Goal: Task Accomplishment & Management: Complete application form

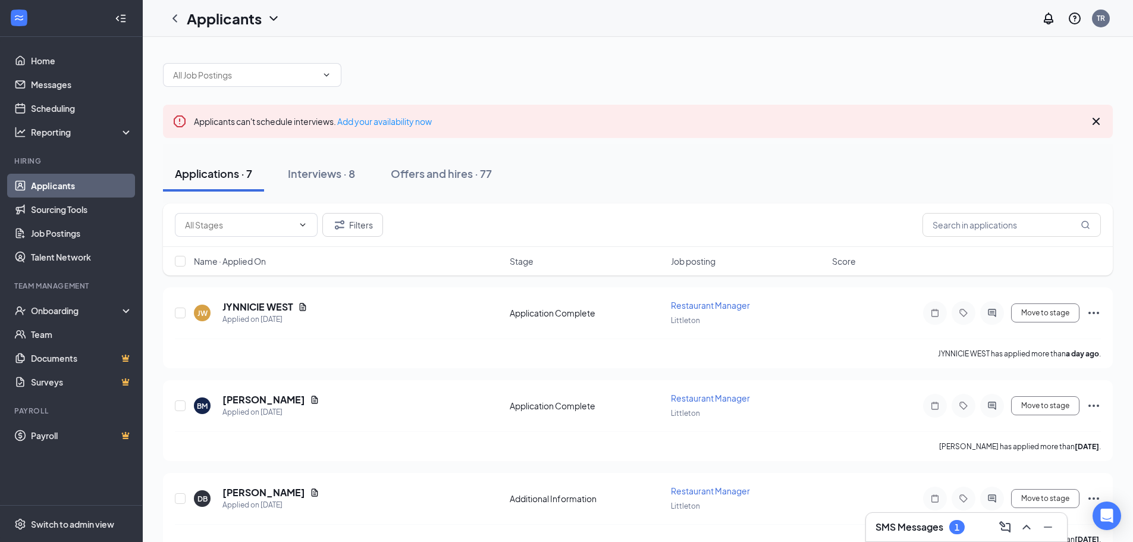
click at [311, 172] on div "Interviews · 8" at bounding box center [321, 173] width 67 height 15
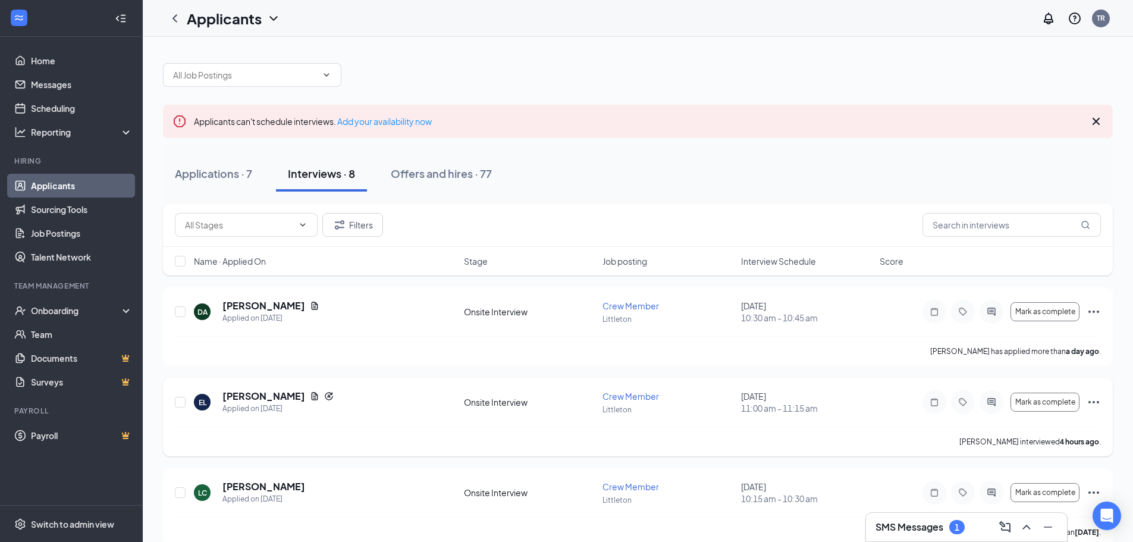
click at [1091, 399] on icon "Ellipses" at bounding box center [1093, 402] width 14 height 14
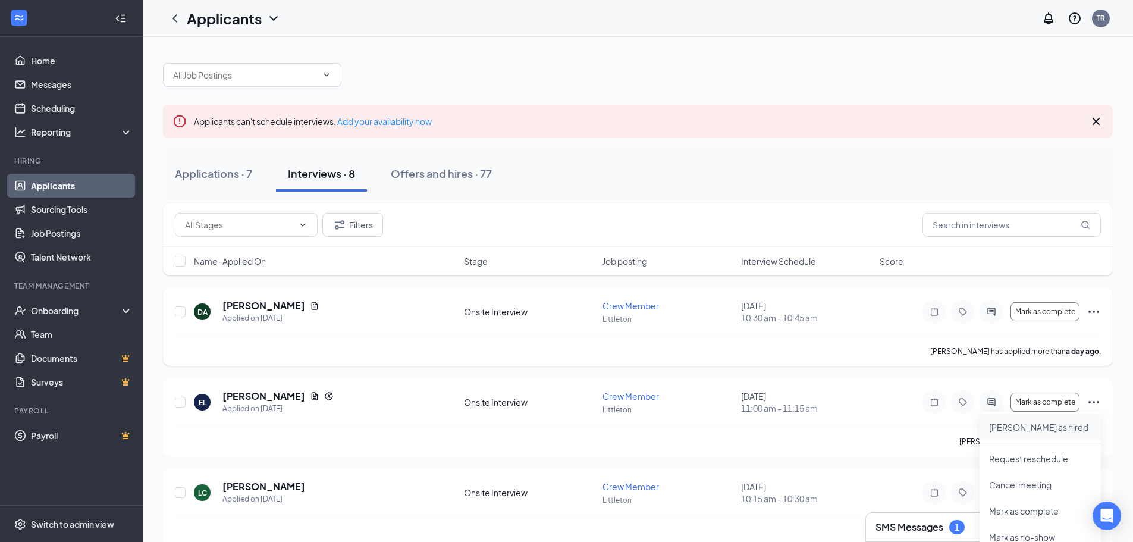
click at [1032, 429] on p "[PERSON_NAME] as hired" at bounding box center [1040, 427] width 102 height 12
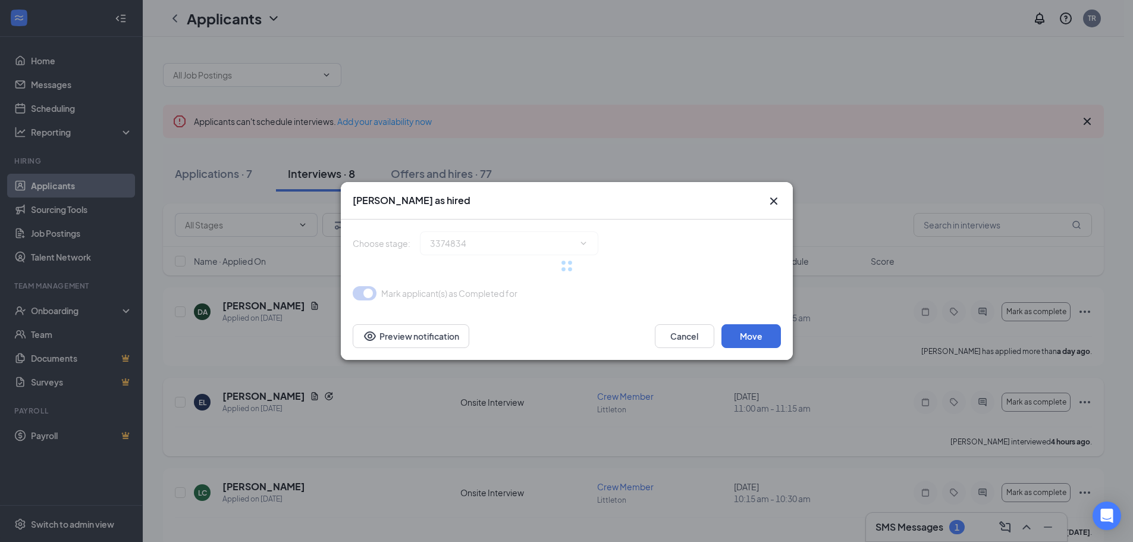
type input "Hiring Complete (final stage)"
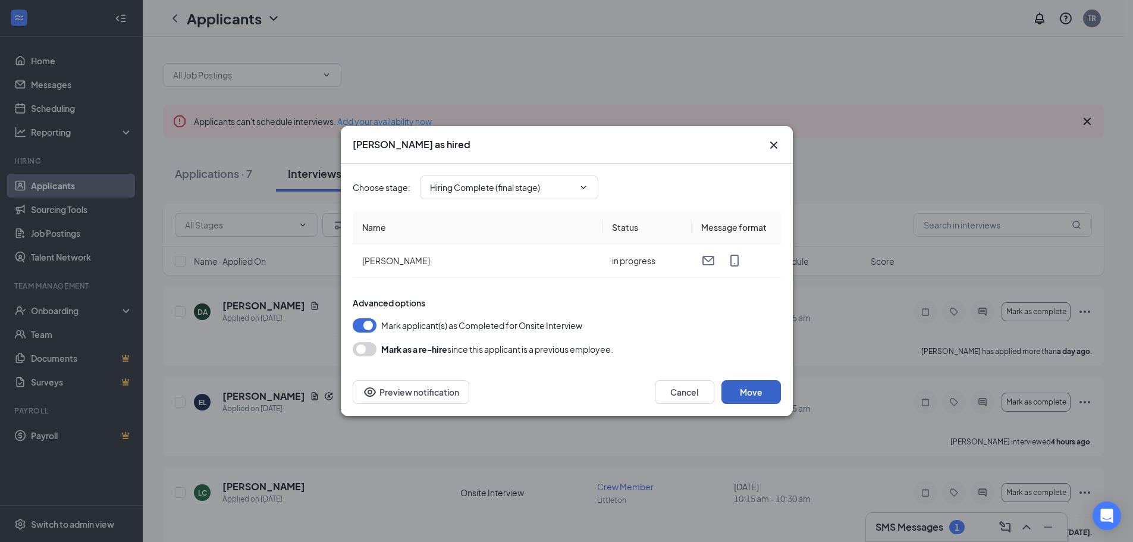
click at [744, 388] on button "Move" at bounding box center [750, 392] width 59 height 24
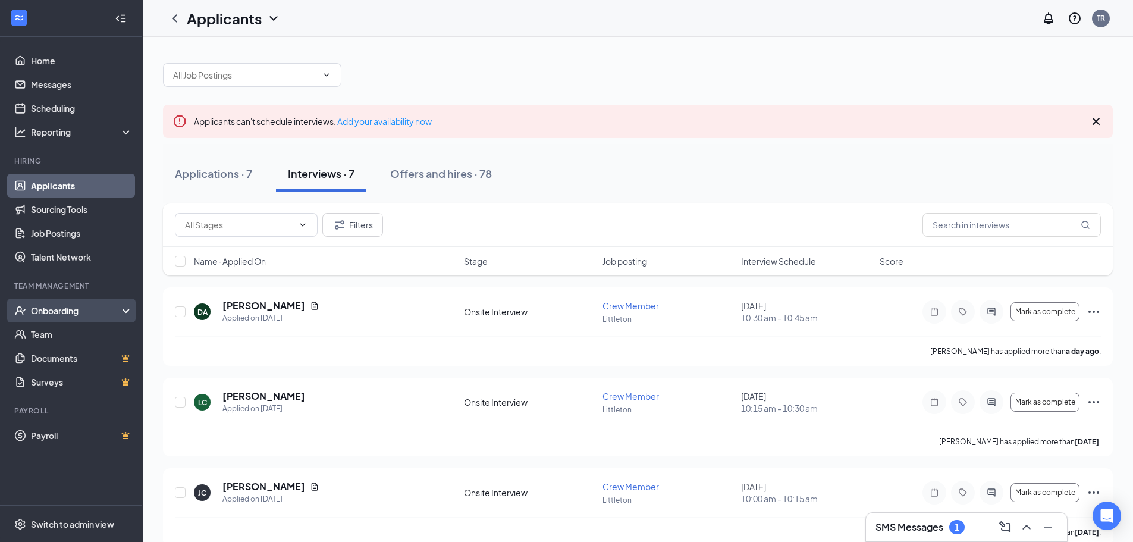
click at [77, 309] on div "Onboarding" at bounding box center [77, 310] width 92 height 12
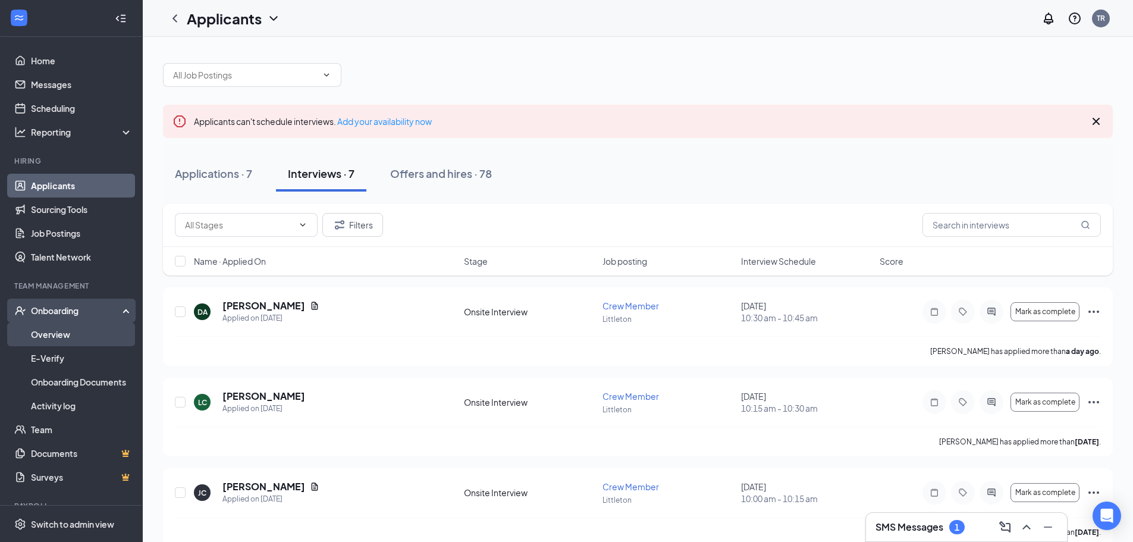
click at [58, 337] on link "Overview" at bounding box center [82, 334] width 102 height 24
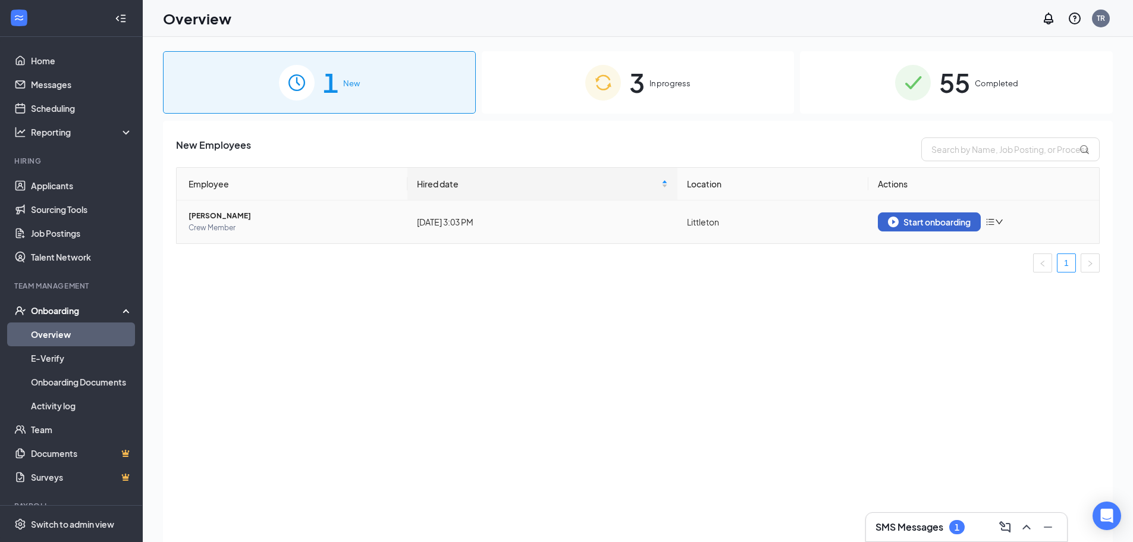
click at [935, 208] on td "Start onboarding" at bounding box center [983, 221] width 231 height 43
click at [928, 225] on div "Start onboarding" at bounding box center [929, 221] width 83 height 11
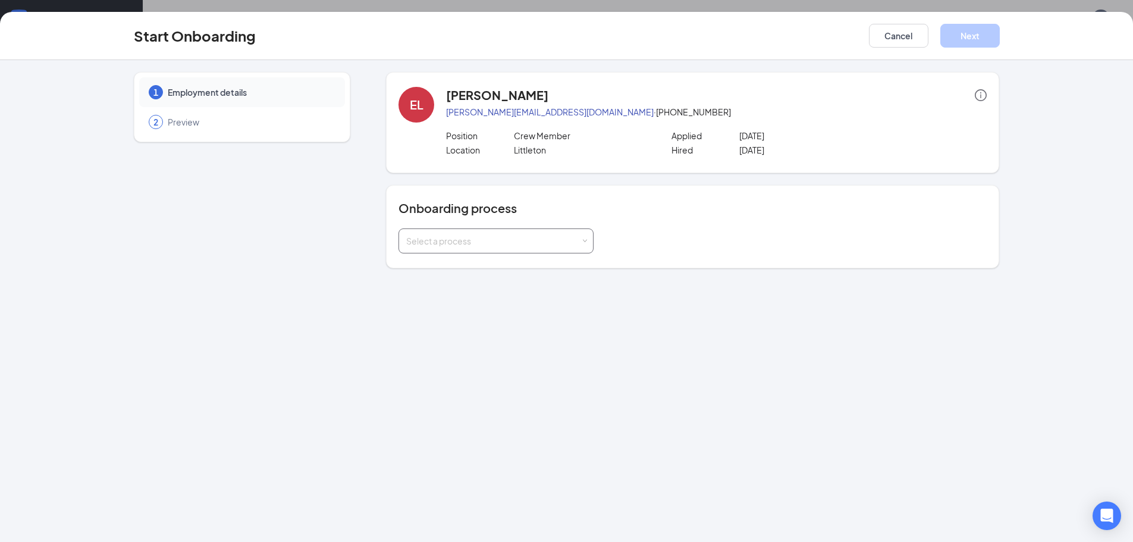
click at [581, 241] on div "Select a process" at bounding box center [496, 241] width 180 height 24
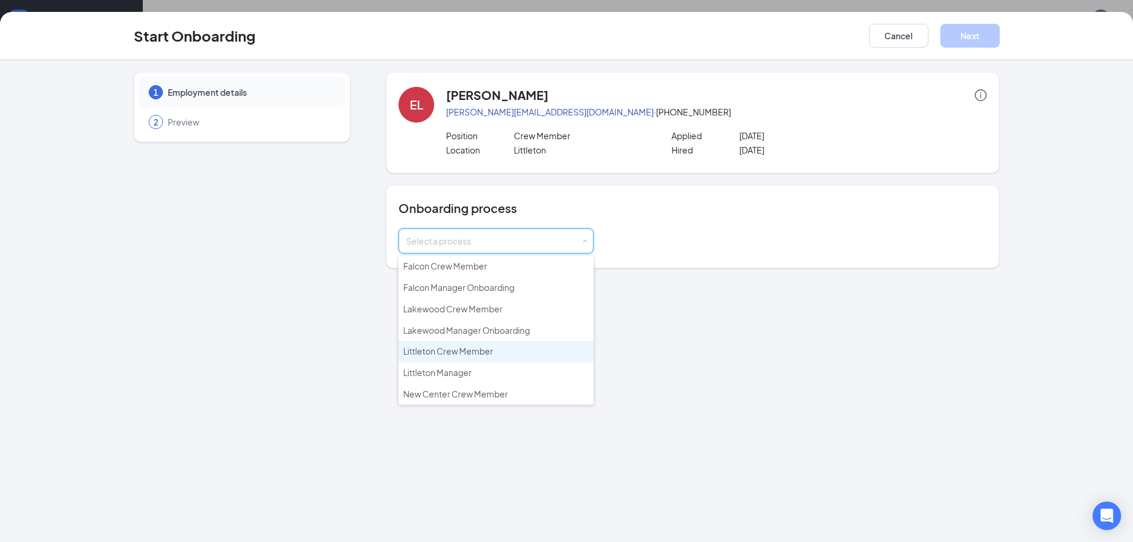
click at [496, 350] on li "Littleton Crew Member" at bounding box center [495, 351] width 195 height 21
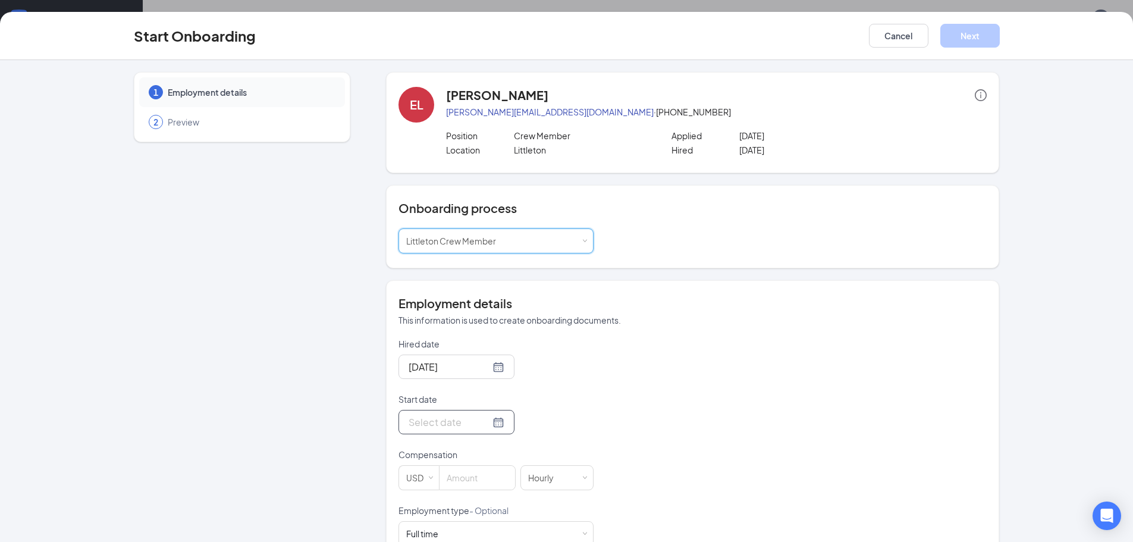
click at [466, 421] on input "Start date" at bounding box center [448, 421] width 81 height 15
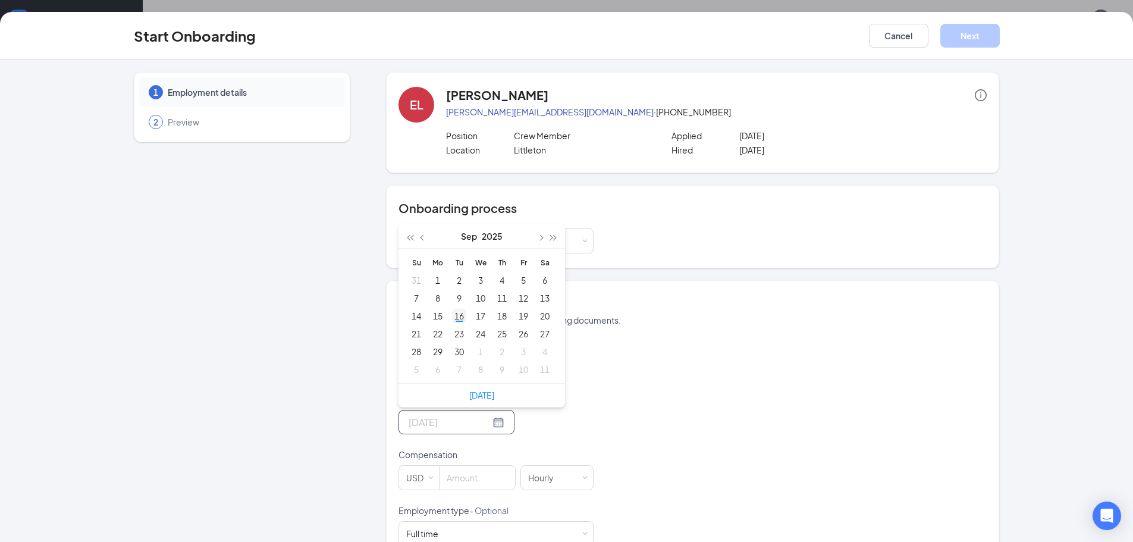
type input "[DATE]"
click at [456, 313] on div "16" at bounding box center [459, 316] width 14 height 14
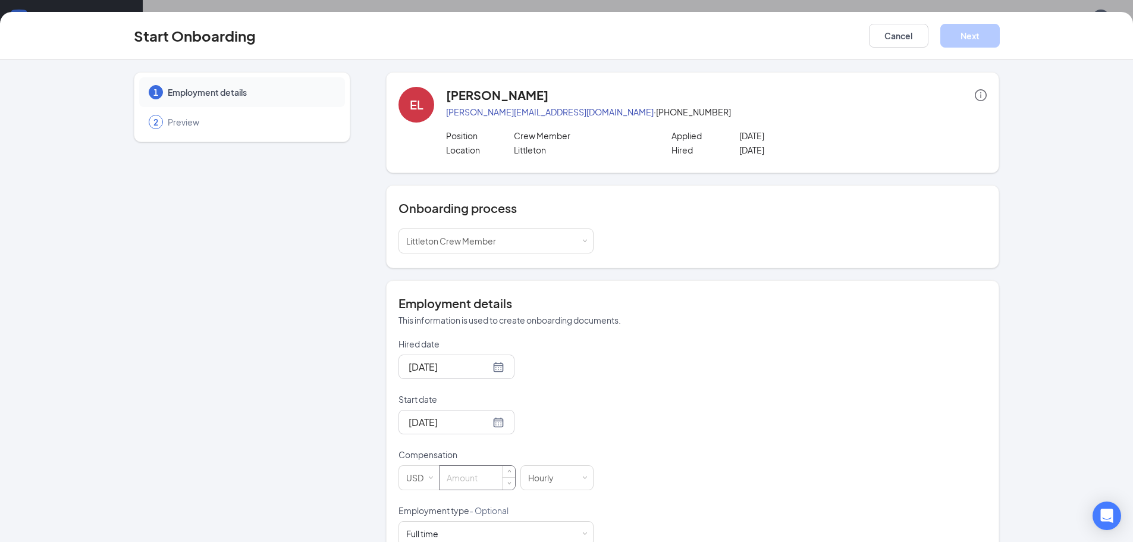
drag, startPoint x: 482, startPoint y: 482, endPoint x: 476, endPoint y: 480, distance: 6.1
click at [480, 482] on input at bounding box center [477, 478] width 76 height 24
type input "15.5"
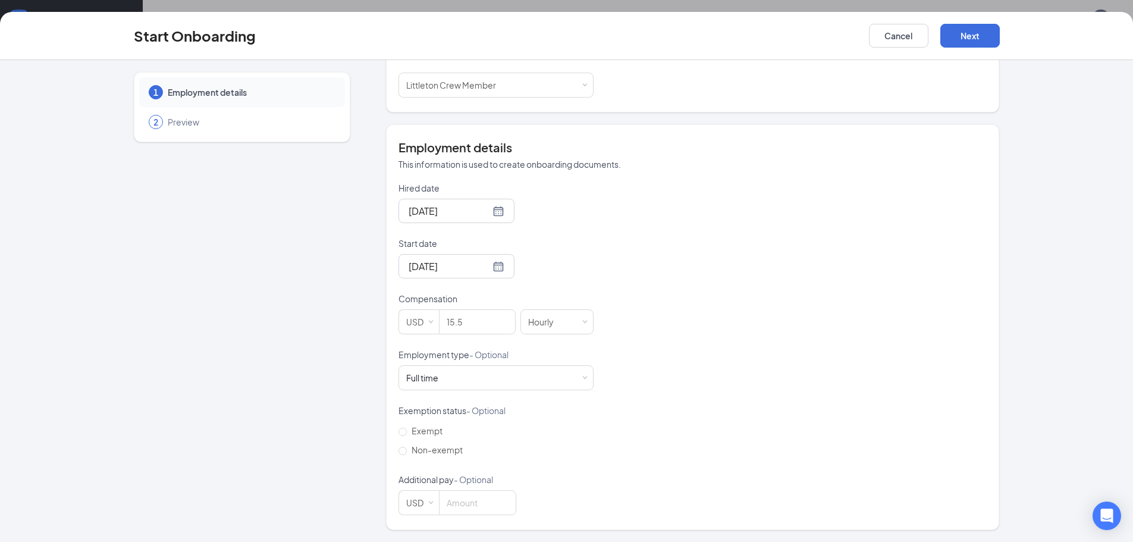
scroll to position [147, 0]
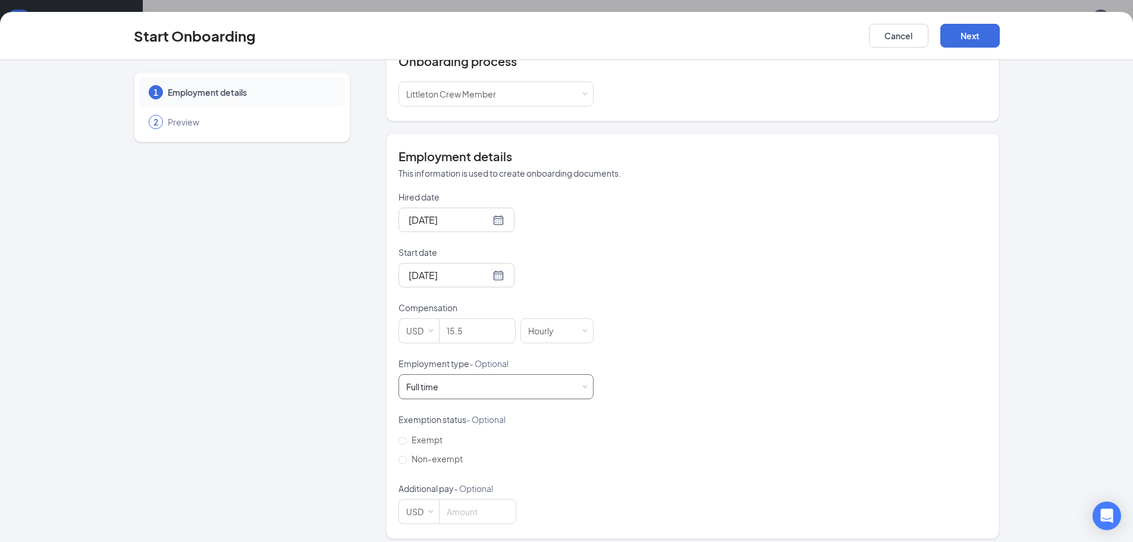
click at [582, 382] on div "Full time Works 30+ hours per week and is reasonably expected to work" at bounding box center [495, 386] width 195 height 25
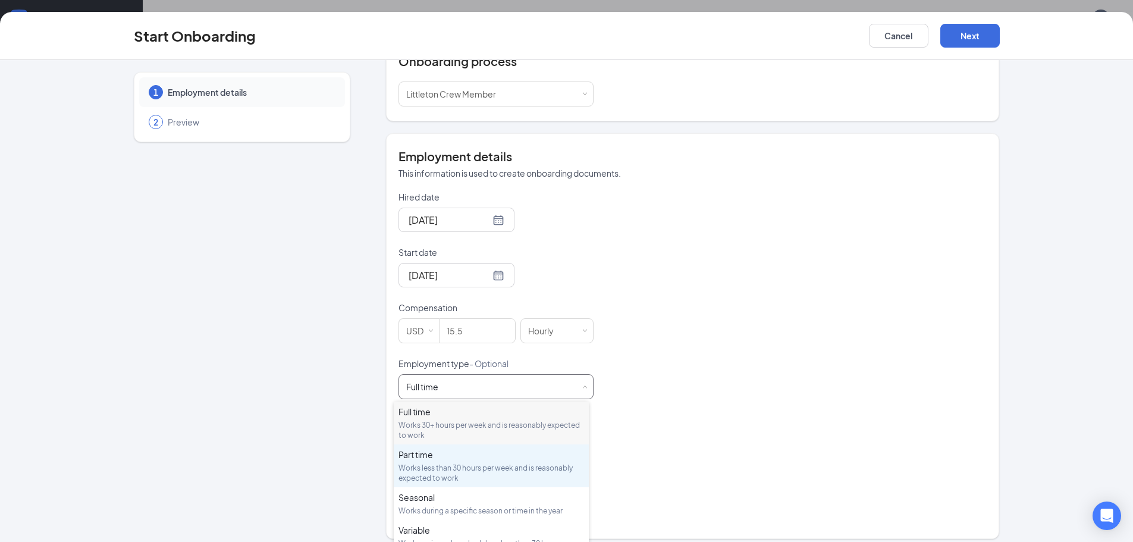
click at [482, 464] on div "Works less than 30 hours per week and is reasonably expected to work" at bounding box center [491, 473] width 186 height 20
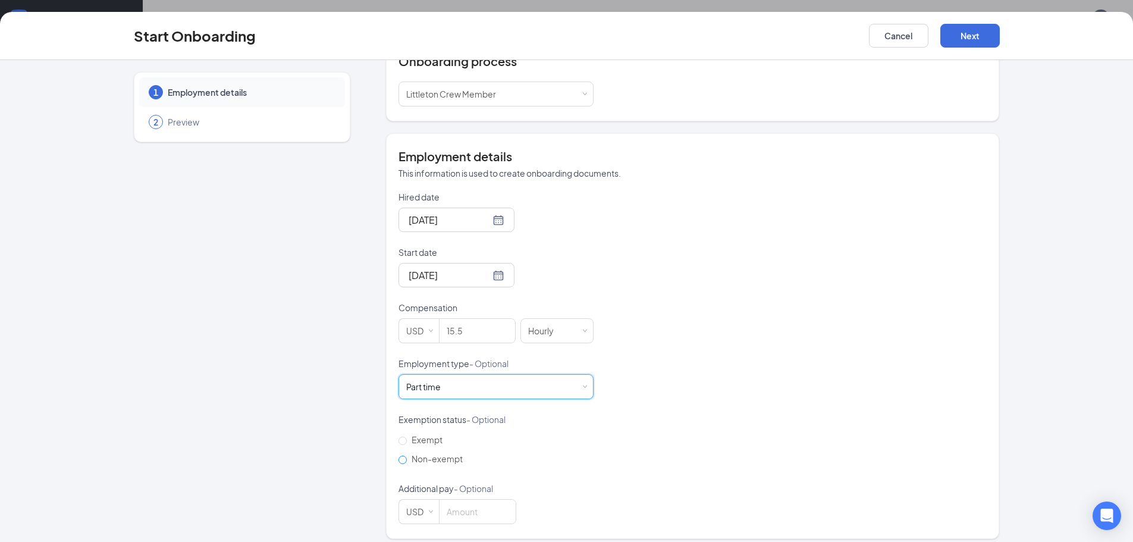
drag, startPoint x: 398, startPoint y: 460, endPoint x: 477, endPoint y: 460, distance: 79.7
click at [398, 460] on input "Non-exempt" at bounding box center [402, 459] width 8 height 8
radio input "true"
click at [969, 41] on button "Next" at bounding box center [969, 36] width 59 height 24
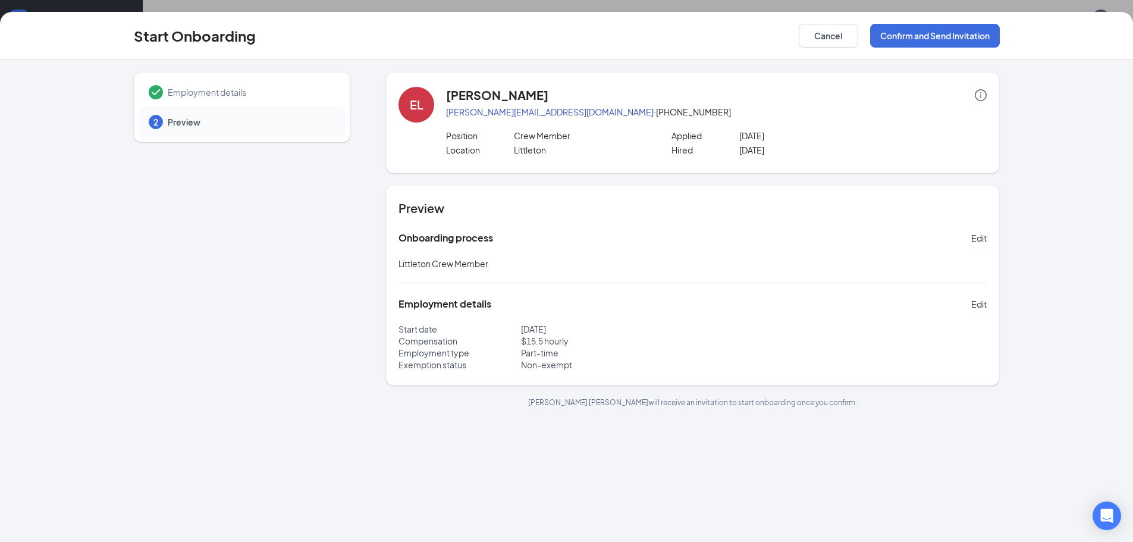
scroll to position [0, 0]
click at [943, 38] on button "Confirm and Send Invitation" at bounding box center [935, 36] width 130 height 24
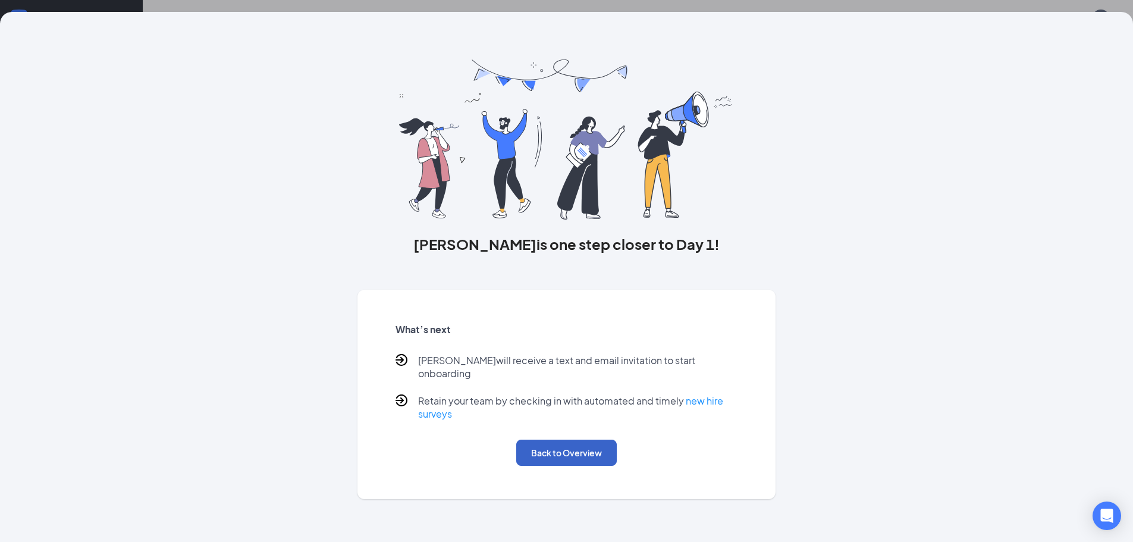
click at [539, 441] on button "Back to Overview" at bounding box center [566, 452] width 100 height 26
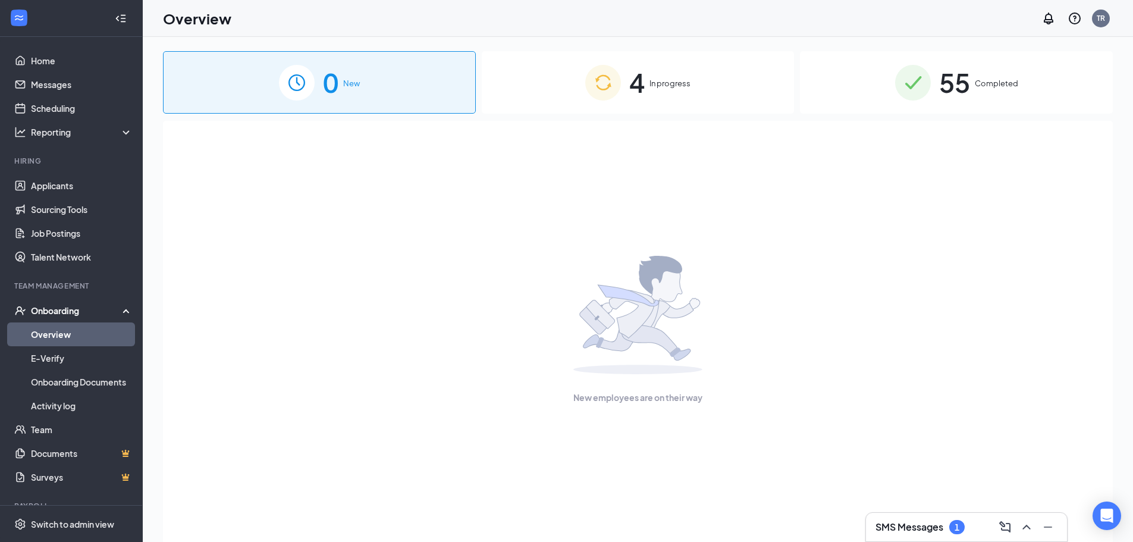
click at [58, 331] on link "Overview" at bounding box center [82, 334] width 102 height 24
click at [70, 310] on div "Onboarding" at bounding box center [77, 310] width 92 height 12
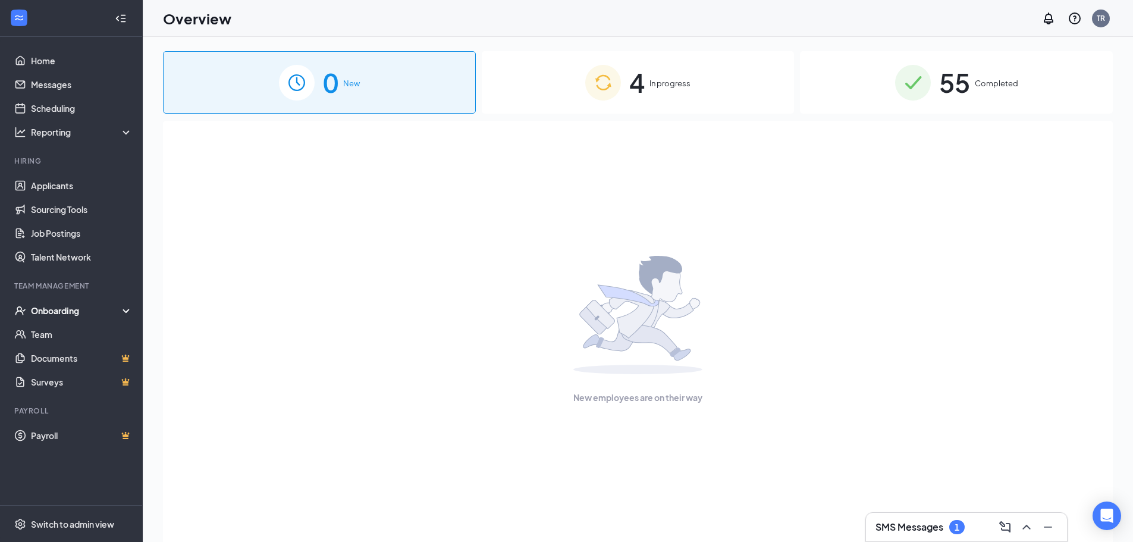
click at [667, 86] on span "In progress" at bounding box center [669, 83] width 41 height 12
